Goal: Information Seeking & Learning: Learn about a topic

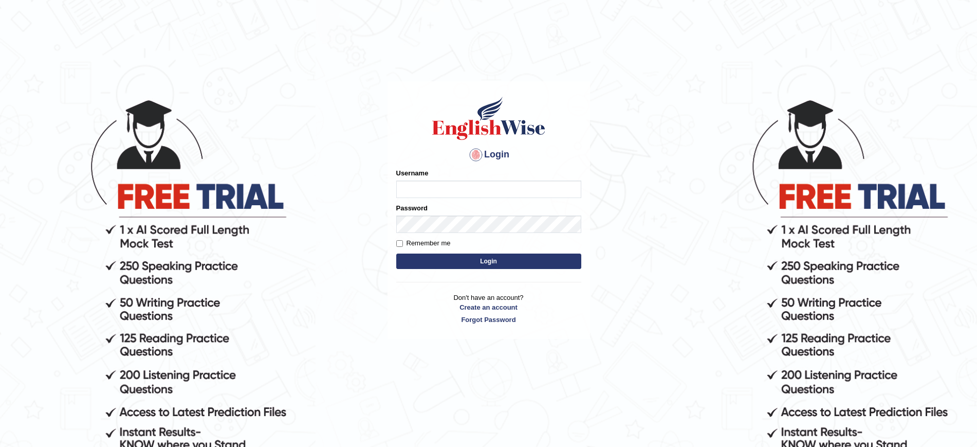
type input "gurbaniwalia8"
click at [466, 258] on button "Login" at bounding box center [488, 260] width 185 height 15
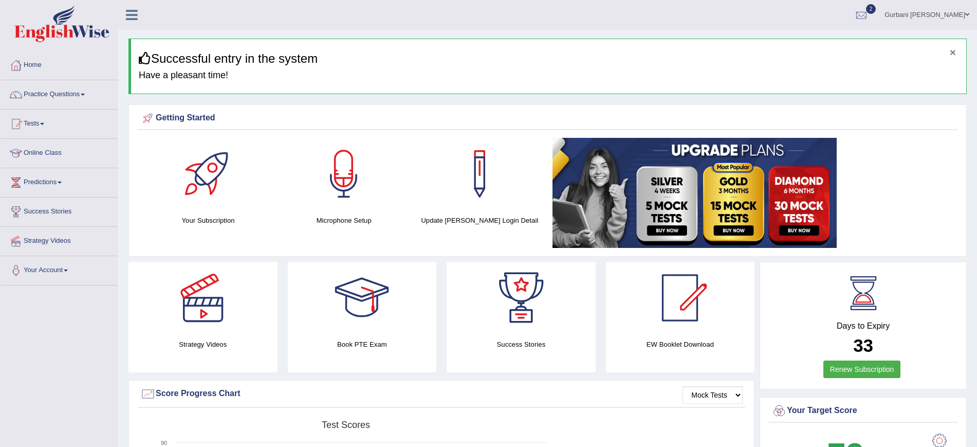
click at [955, 50] on button "×" at bounding box center [953, 52] width 6 height 11
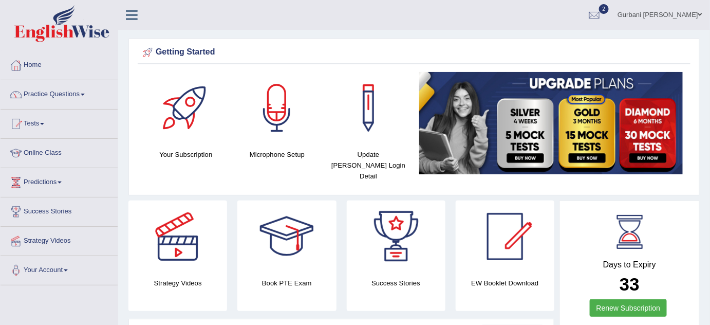
drag, startPoint x: 971, startPoint y: 4, endPoint x: 77, endPoint y: 94, distance: 898.7
click at [77, 94] on link "Practice Questions" at bounding box center [59, 93] width 117 height 26
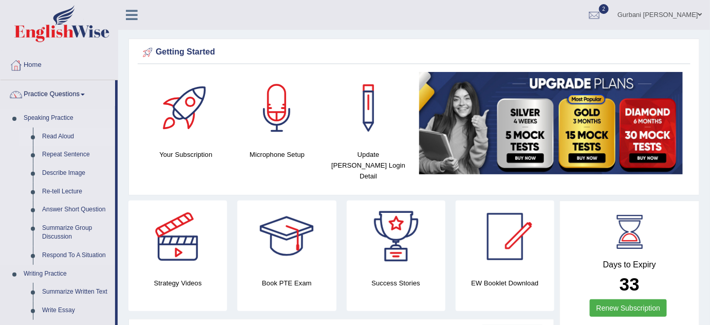
click at [58, 138] on link "Read Aloud" at bounding box center [77, 136] width 78 height 18
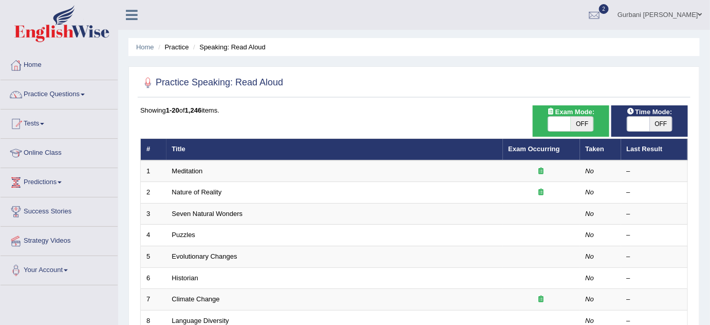
click at [586, 123] on span "OFF" at bounding box center [582, 124] width 23 height 14
checkbox input "true"
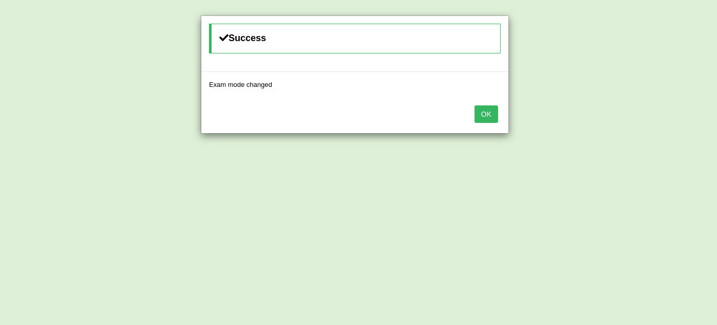
click at [485, 114] on button "OK" at bounding box center [487, 113] width 24 height 17
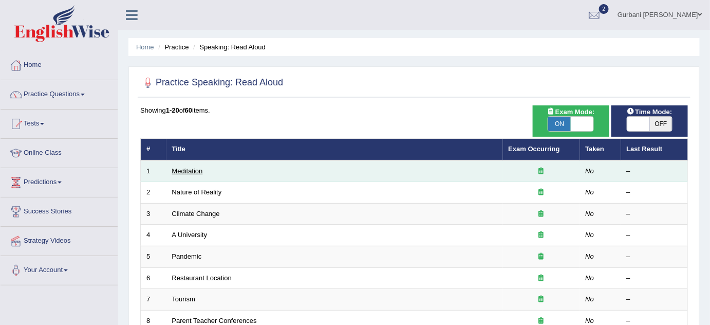
click at [182, 170] on link "Meditation" at bounding box center [187, 171] width 31 height 8
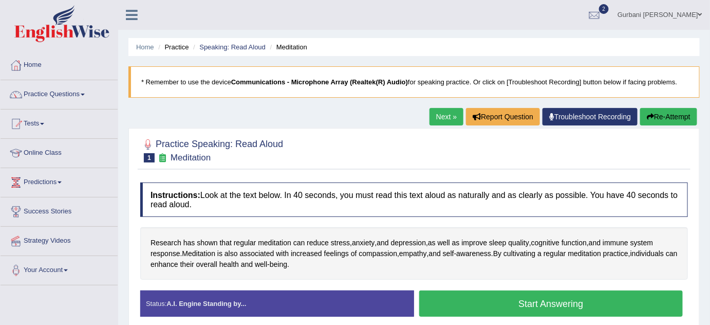
scroll to position [215, 0]
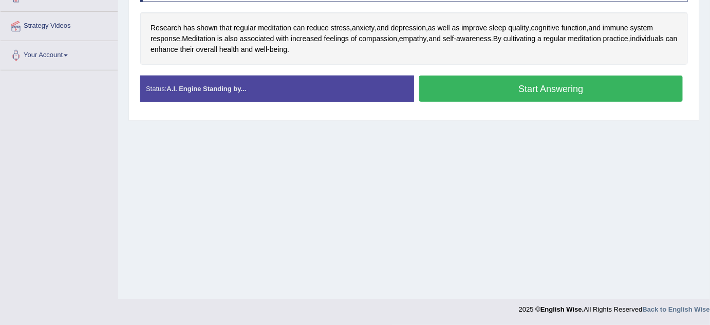
click at [545, 205] on div "Home Practice Speaking: Read Aloud Meditation * Remember to use the device Comm…" at bounding box center [414, 42] width 592 height 514
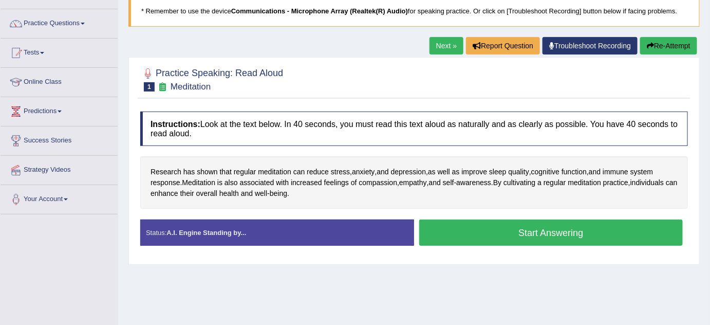
scroll to position [75, 0]
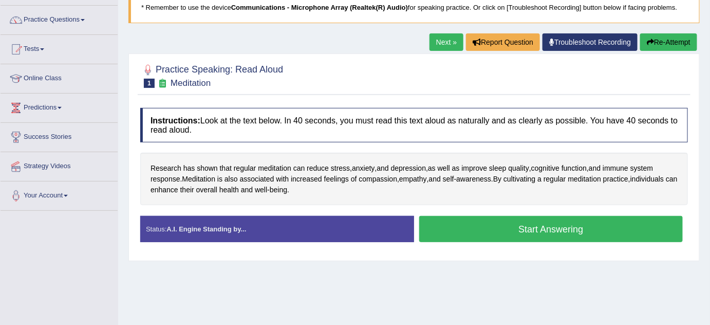
drag, startPoint x: 664, startPoint y: 4, endPoint x: 479, endPoint y: 106, distance: 210.9
click at [479, 106] on div "Instructions: Look at the text below. In 40 seconds, you must read this text al…" at bounding box center [414, 179] width 553 height 153
click at [447, 39] on link "Next »" at bounding box center [447, 41] width 34 height 17
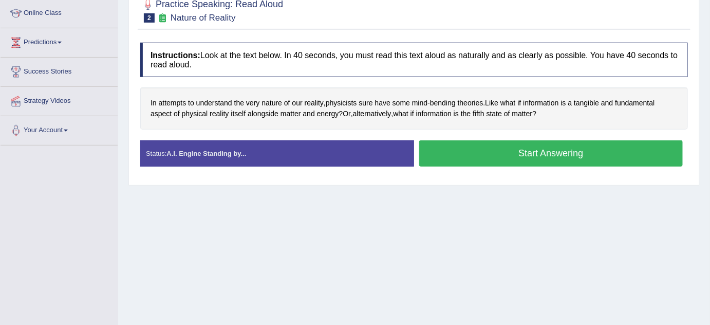
scroll to position [121, 0]
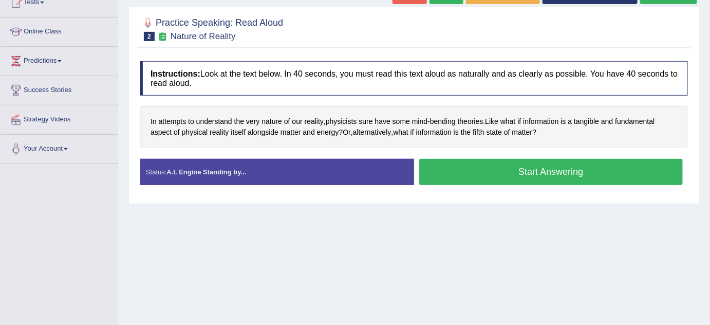
click at [588, 126] on div "In attempts to understand the very nature of our reality , physicists sure have…" at bounding box center [414, 127] width 548 height 42
click at [518, 169] on button "Start Answering" at bounding box center [551, 172] width 264 height 26
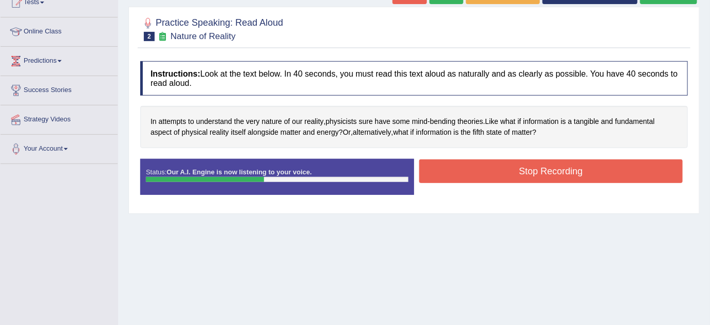
click at [518, 169] on button "Stop Recording" at bounding box center [551, 171] width 264 height 24
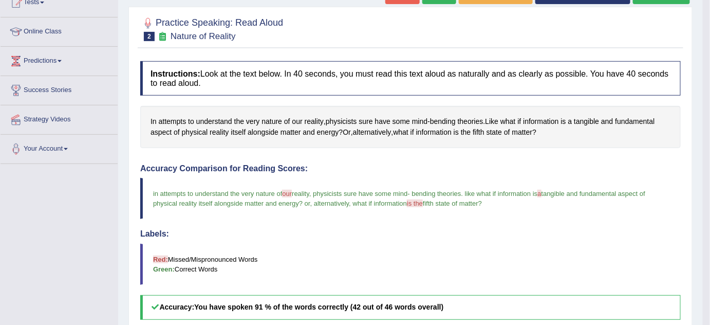
click at [586, 42] on div at bounding box center [410, 28] width 541 height 31
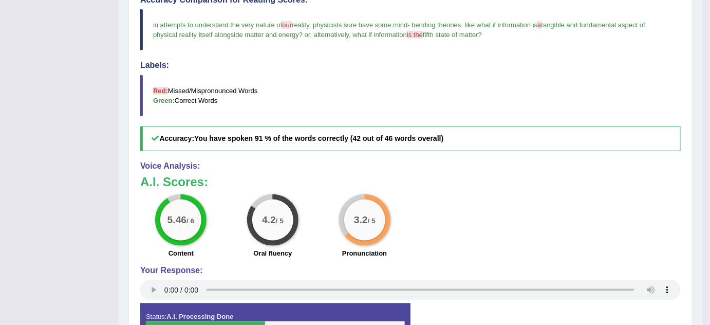
scroll to position [354, 0]
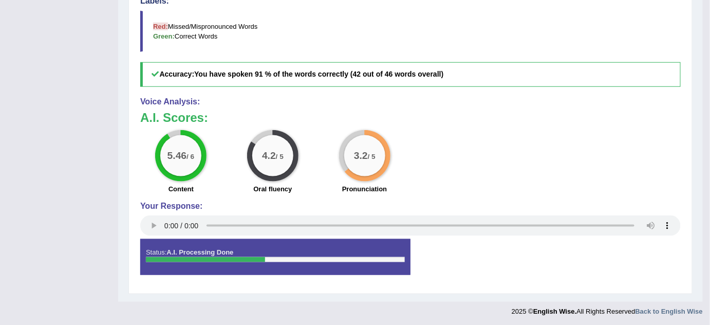
click at [456, 117] on h3 "A.I. Scores:" at bounding box center [410, 117] width 541 height 13
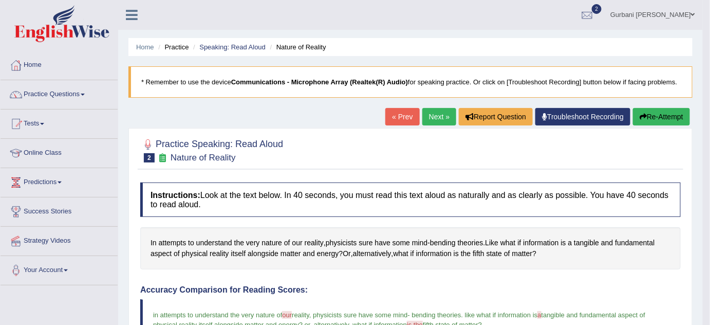
click at [431, 118] on link "Next »" at bounding box center [439, 116] width 34 height 17
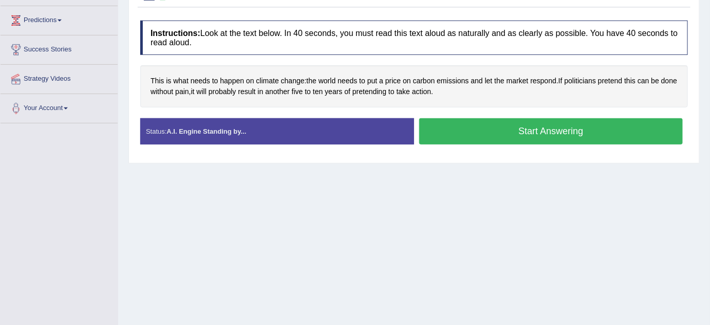
scroll to position [159, 0]
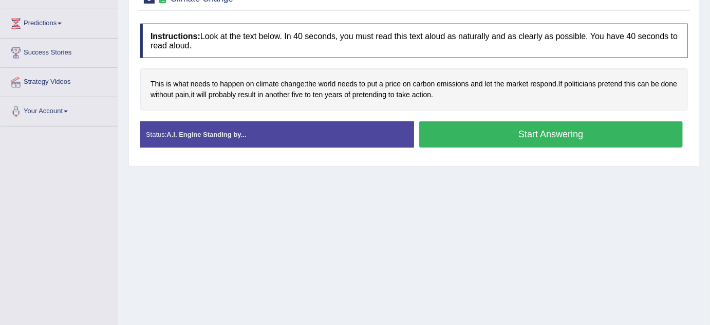
click at [536, 133] on button "Start Answering" at bounding box center [551, 134] width 264 height 26
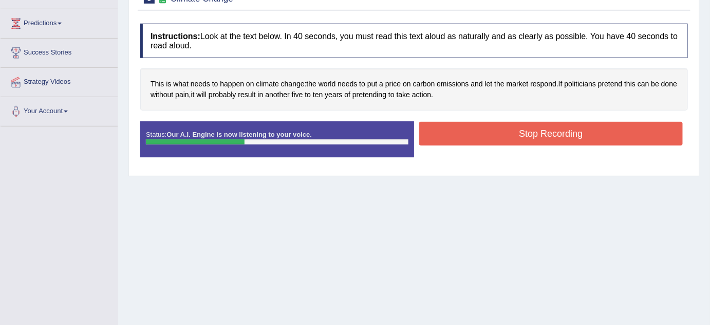
click at [486, 128] on button "Stop Recording" at bounding box center [551, 134] width 264 height 24
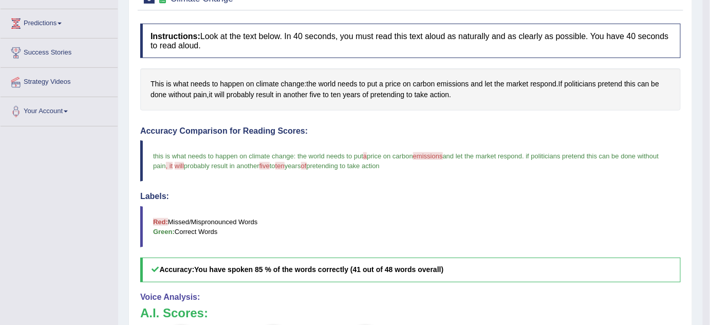
click at [608, 185] on div "Accuracy Comparison for Reading Scores: this is what needs to happen on climate…" at bounding box center [410, 204] width 541 height 156
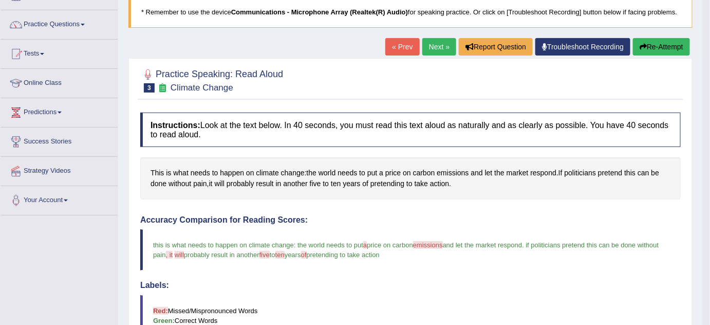
scroll to position [0, 0]
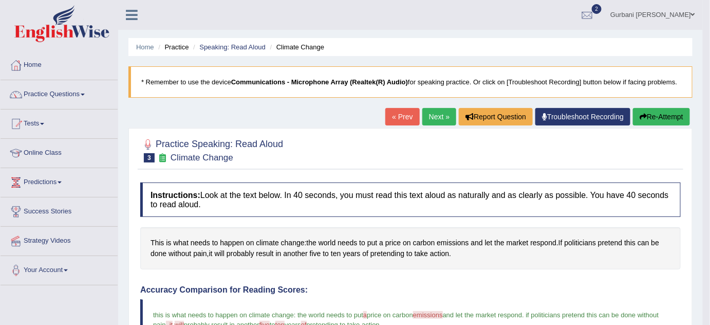
click at [269, 80] on b "Communications - Microphone Array (Realtek(R) Audio)" at bounding box center [319, 82] width 177 height 8
click at [75, 95] on link "Practice Questions" at bounding box center [59, 93] width 117 height 26
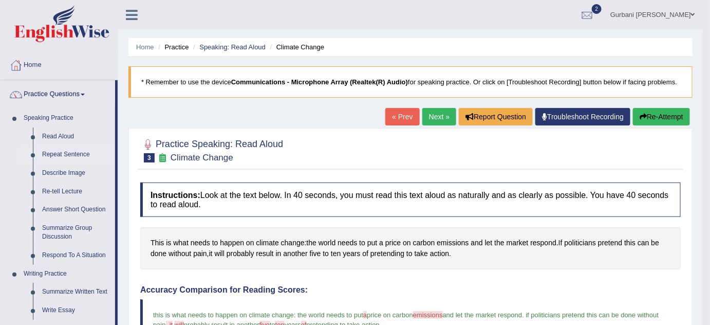
click at [84, 150] on link "Repeat Sentence" at bounding box center [77, 154] width 78 height 18
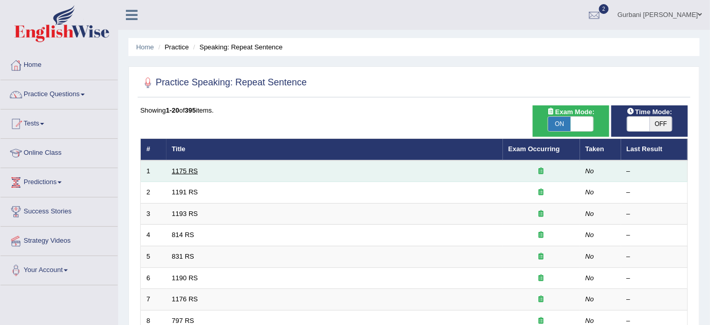
click at [186, 167] on link "1175 RS" at bounding box center [185, 171] width 26 height 8
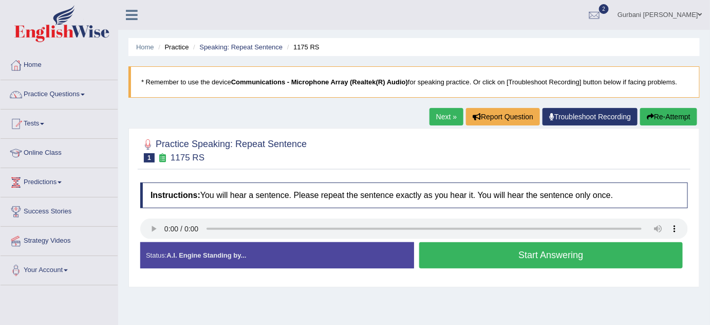
click at [438, 117] on link "Next »" at bounding box center [447, 116] width 34 height 17
click at [435, 143] on div at bounding box center [414, 149] width 548 height 31
click at [385, 139] on div at bounding box center [414, 149] width 548 height 31
click at [441, 119] on link "Next »" at bounding box center [447, 116] width 34 height 17
click at [446, 114] on link "Next »" at bounding box center [447, 116] width 34 height 17
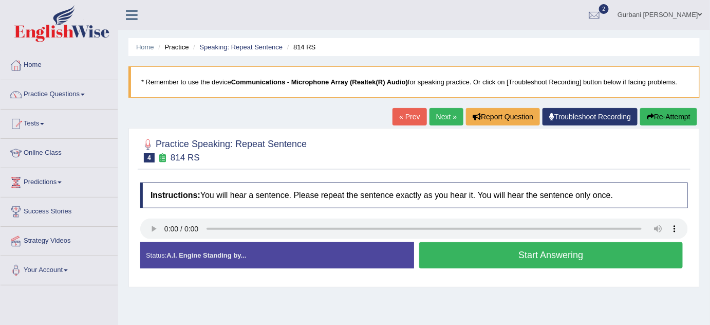
scroll to position [215, 0]
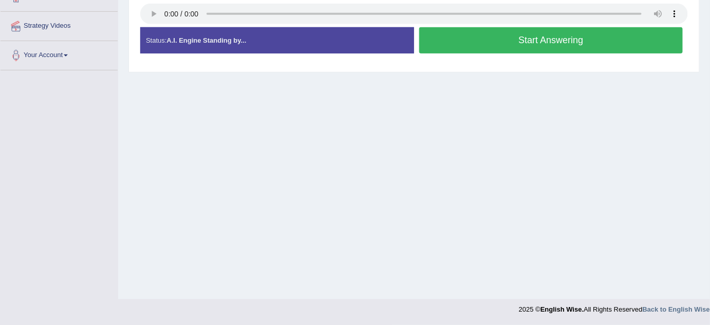
click at [488, 256] on div "Home Practice Speaking: Repeat Sentence 814 RS * Remember to use the device Com…" at bounding box center [414, 42] width 592 height 514
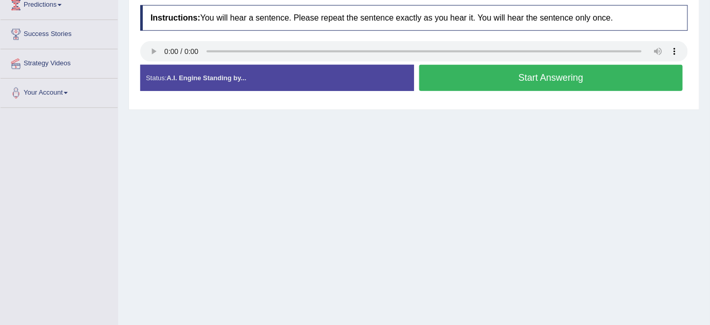
scroll to position [159, 0]
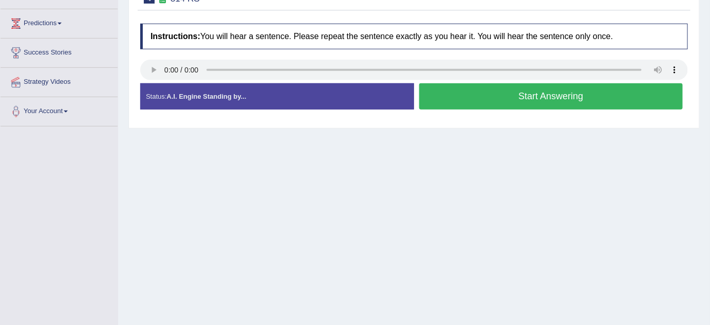
click at [494, 153] on div "Home Practice Speaking: Repeat Sentence 814 RS * Remember to use the device Com…" at bounding box center [414, 98] width 592 height 514
click at [488, 98] on button "Start Answering" at bounding box center [551, 96] width 264 height 26
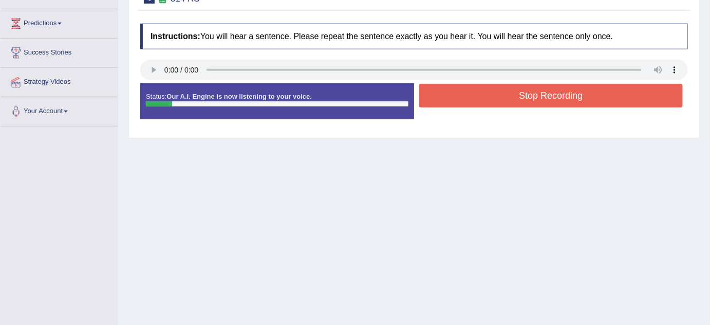
scroll to position [0, 0]
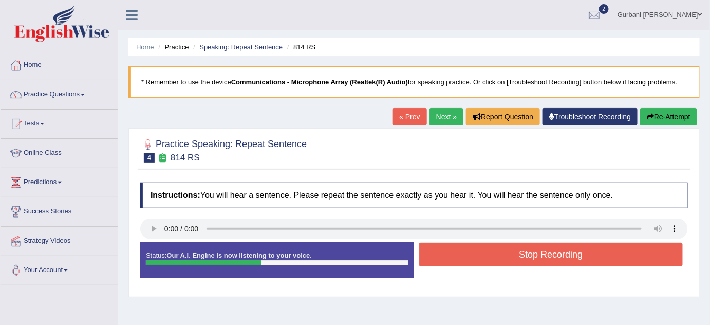
click at [488, 98] on div "Home Practice Speaking: Repeat Sentence 814 RS * Remember to use the device Com…" at bounding box center [414, 257] width 592 height 514
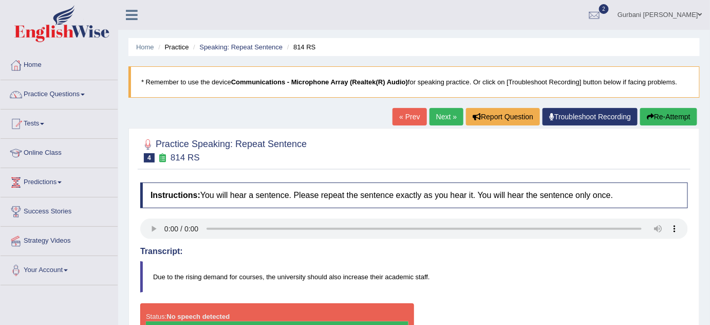
click at [477, 254] on h4 "Transcript:" at bounding box center [414, 251] width 548 height 9
click at [441, 120] on link "Next »" at bounding box center [447, 116] width 34 height 17
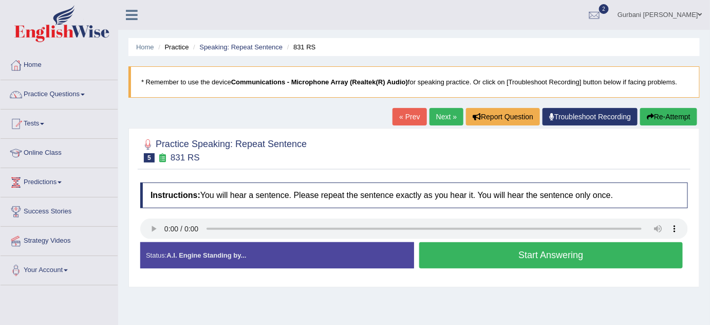
click at [275, 150] on h2 "Practice Speaking: Repeat Sentence 5 831 RS" at bounding box center [223, 150] width 166 height 26
click at [552, 252] on button "Start Answering" at bounding box center [551, 255] width 264 height 26
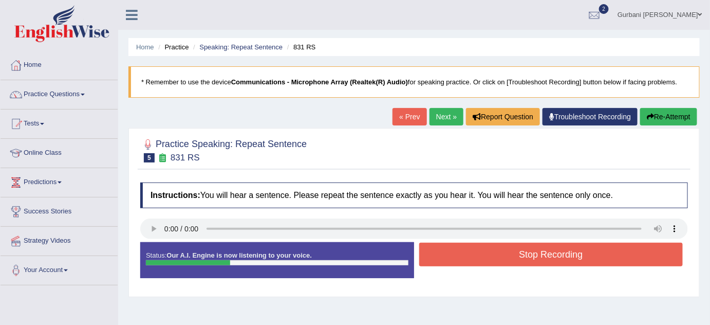
click at [552, 252] on button "Stop Recording" at bounding box center [551, 255] width 264 height 24
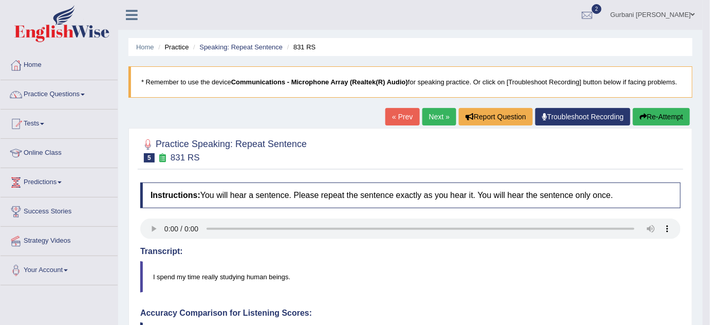
click at [452, 142] on div at bounding box center [410, 149] width 541 height 31
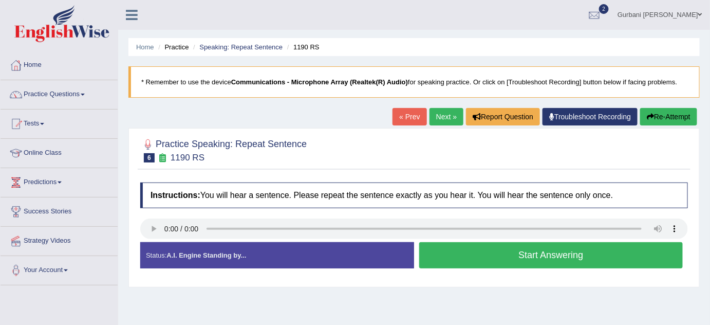
click at [153, 14] on div at bounding box center [136, 11] width 36 height 23
click at [195, 141] on h2 "Practice Speaking: Repeat Sentence 6 1190 RS" at bounding box center [223, 150] width 166 height 26
click at [541, 261] on button "Start Answering" at bounding box center [551, 255] width 264 height 26
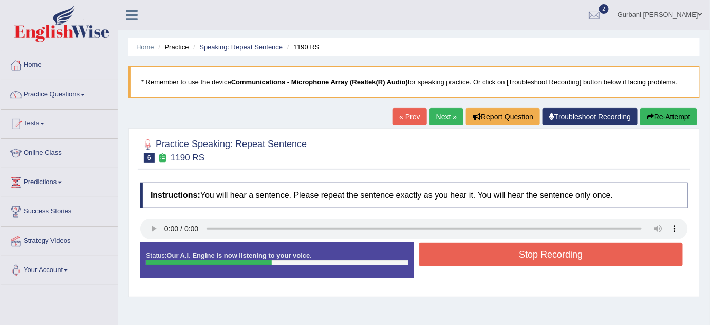
click at [541, 261] on button "Stop Recording" at bounding box center [551, 255] width 264 height 24
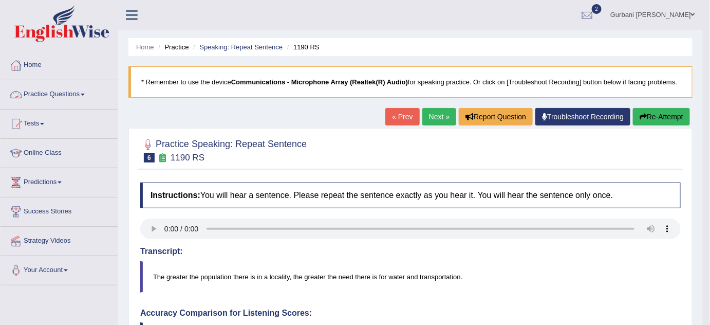
click at [55, 96] on link "Practice Questions" at bounding box center [59, 93] width 117 height 26
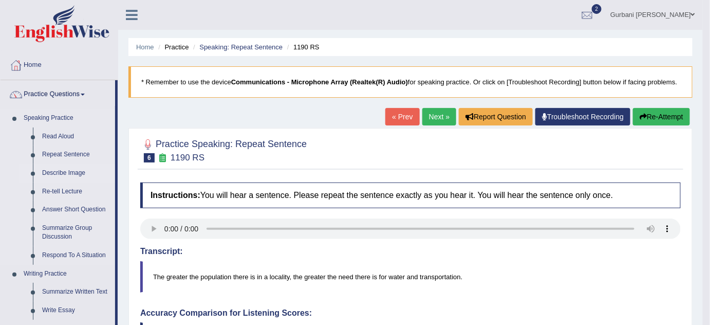
click at [73, 175] on link "Describe Image" at bounding box center [77, 173] width 78 height 18
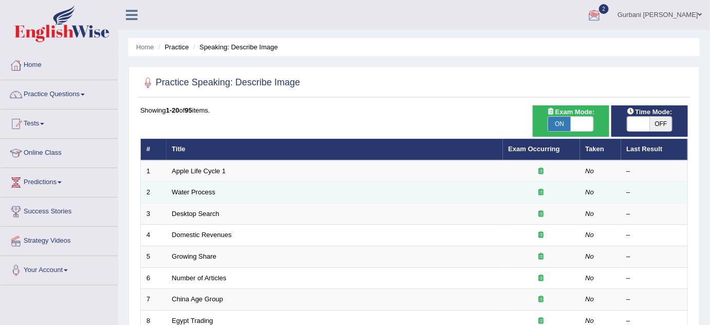
click at [207, 171] on link "Apple Life Cycle 1" at bounding box center [199, 171] width 54 height 8
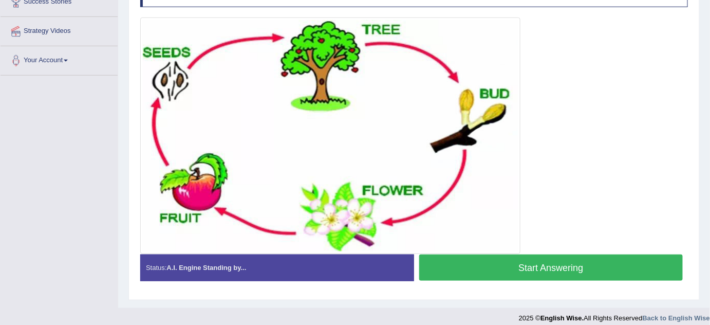
scroll to position [216, 0]
